Goal: Download file/media

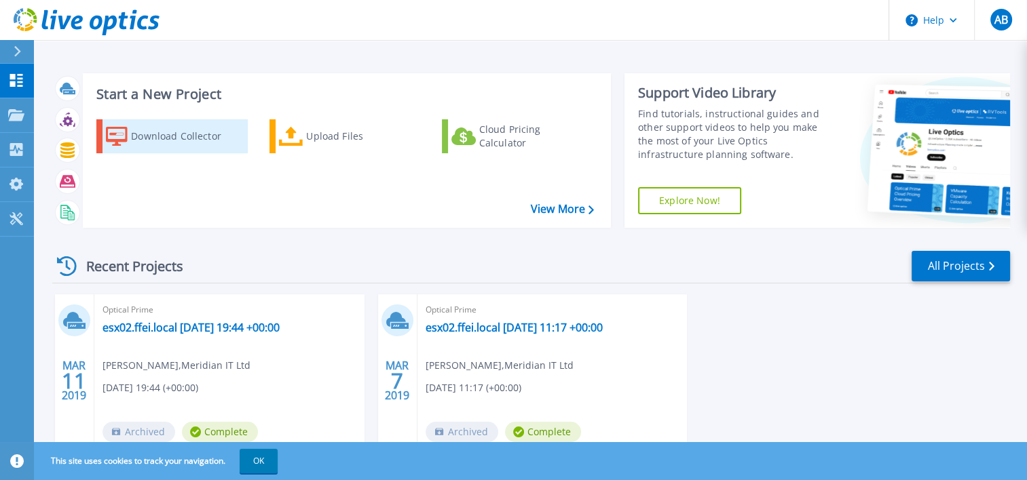
click at [174, 134] on div "Download Collector" at bounding box center [185, 136] width 109 height 27
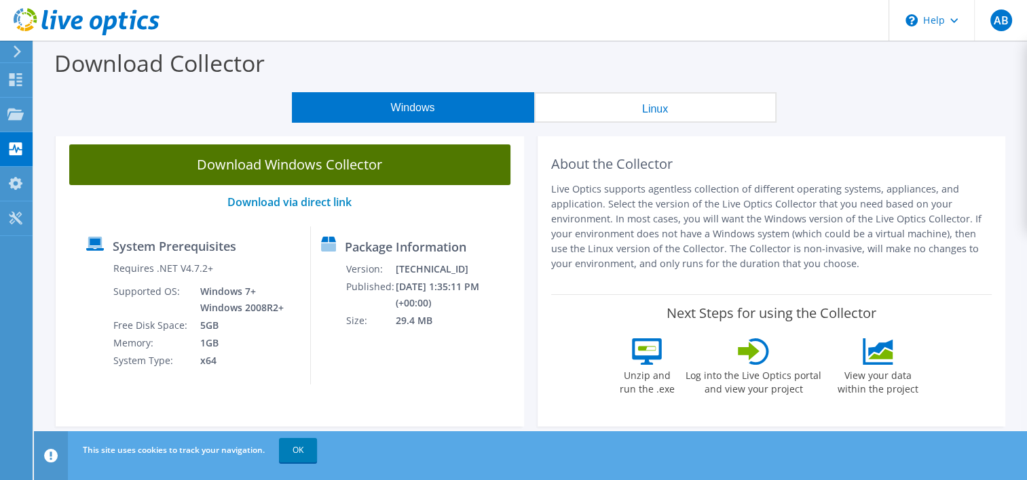
click at [289, 164] on link "Download Windows Collector" at bounding box center [289, 165] width 441 height 41
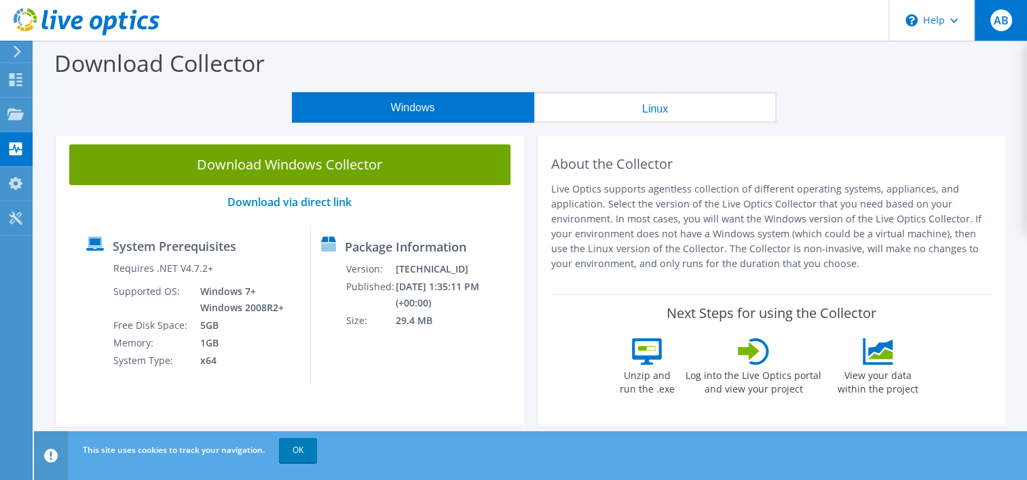
click at [1003, 18] on span "AB" at bounding box center [1001, 21] width 22 height 22
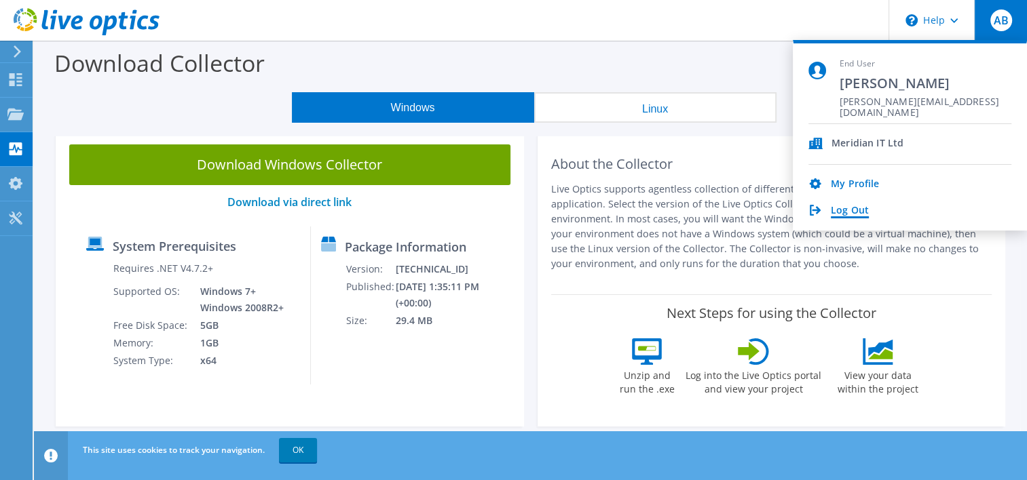
click at [849, 206] on link "Log Out" at bounding box center [850, 211] width 38 height 13
